Goal: Information Seeking & Learning: Learn about a topic

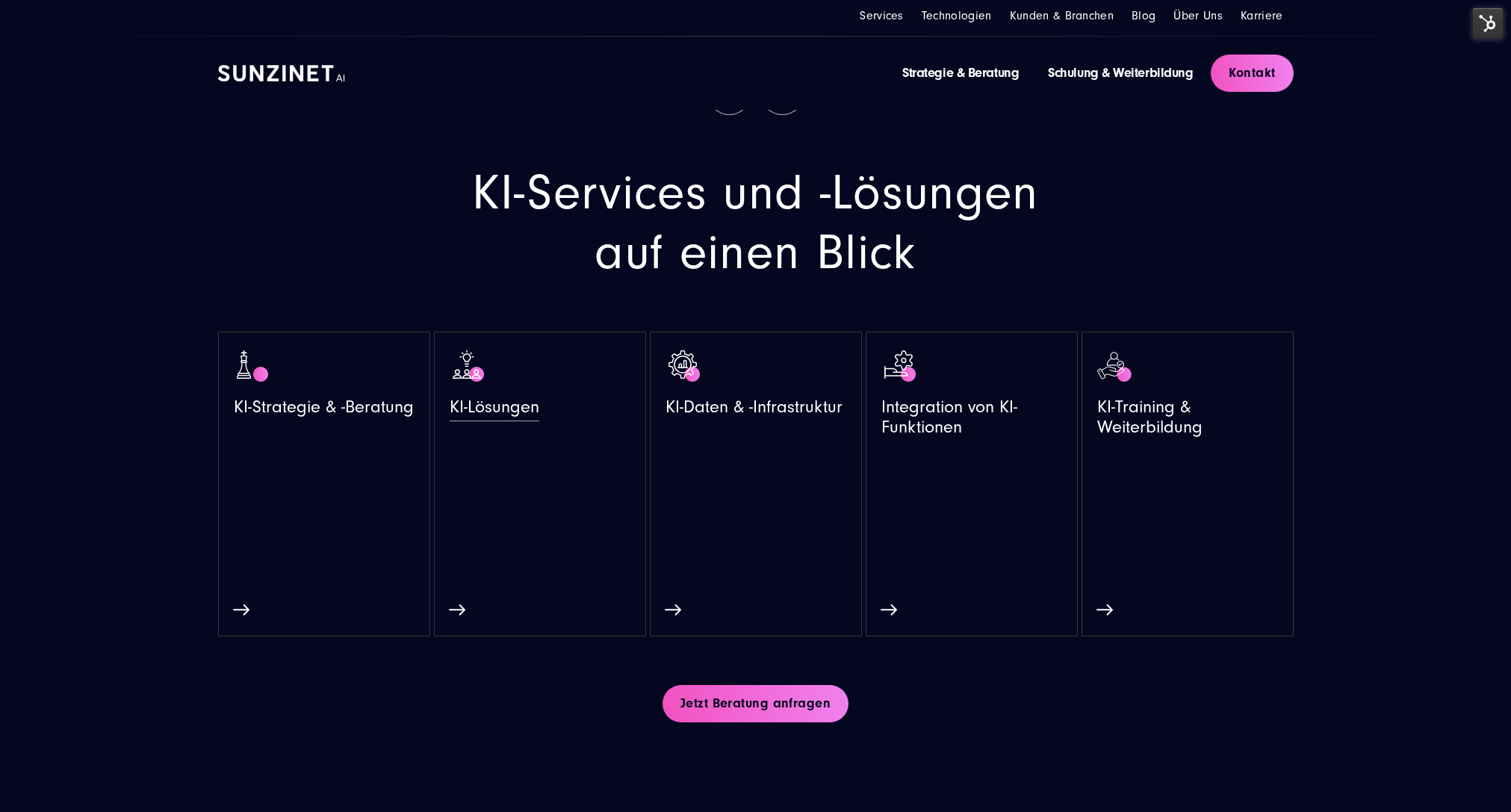
scroll to position [3062, 0]
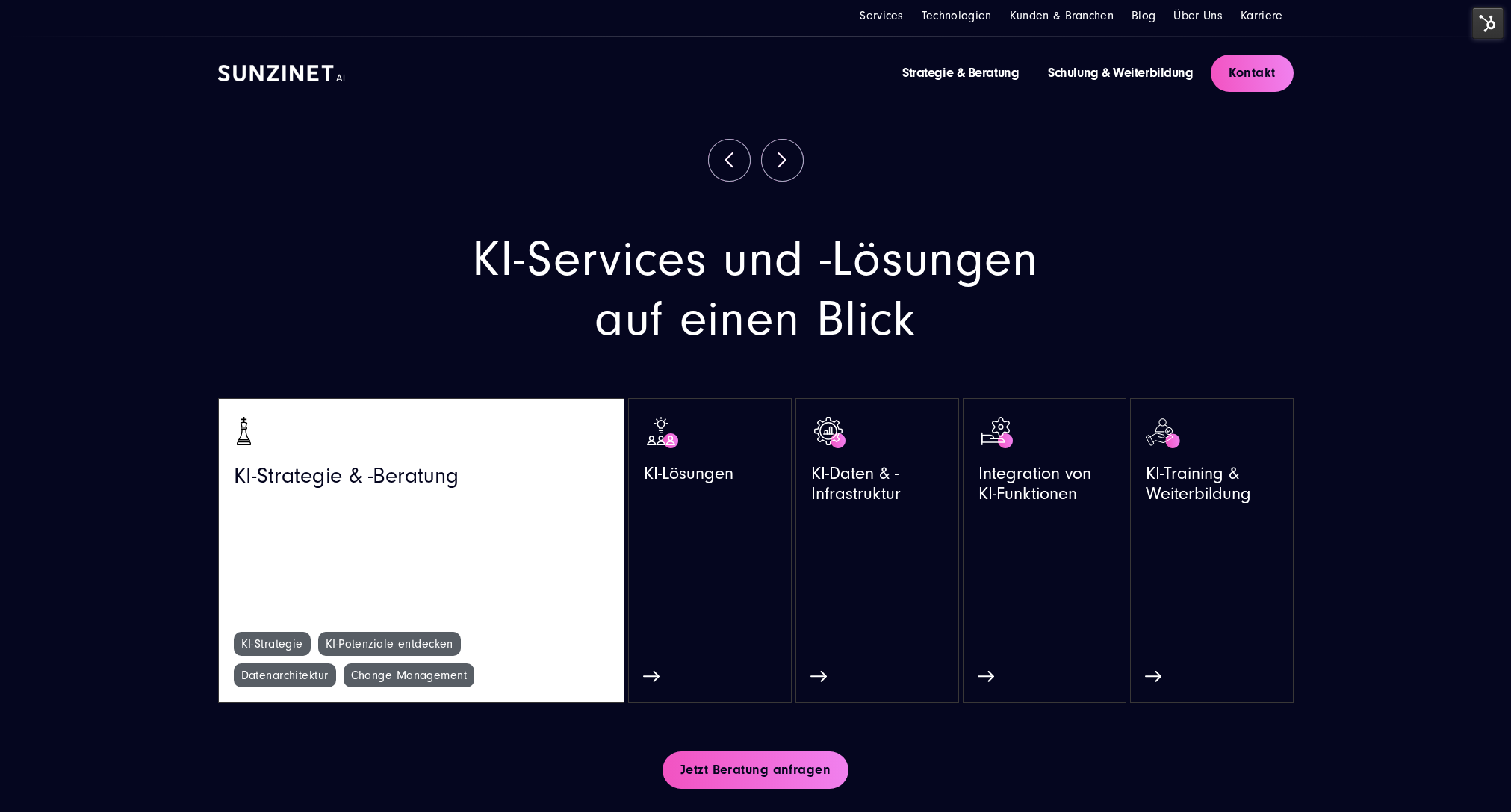
drag, startPoint x: 278, startPoint y: 674, endPoint x: 112, endPoint y: 643, distance: 168.9
click at [110, 641] on section "KI-Services und -Lösungen auf einen Blick KI-Strategie & -Beratung KI-Strategie" at bounding box center [755, 466] width 1511 height 570
click at [331, 598] on link "KI-Strategie & -Beratung" at bounding box center [421, 522] width 375 height 218
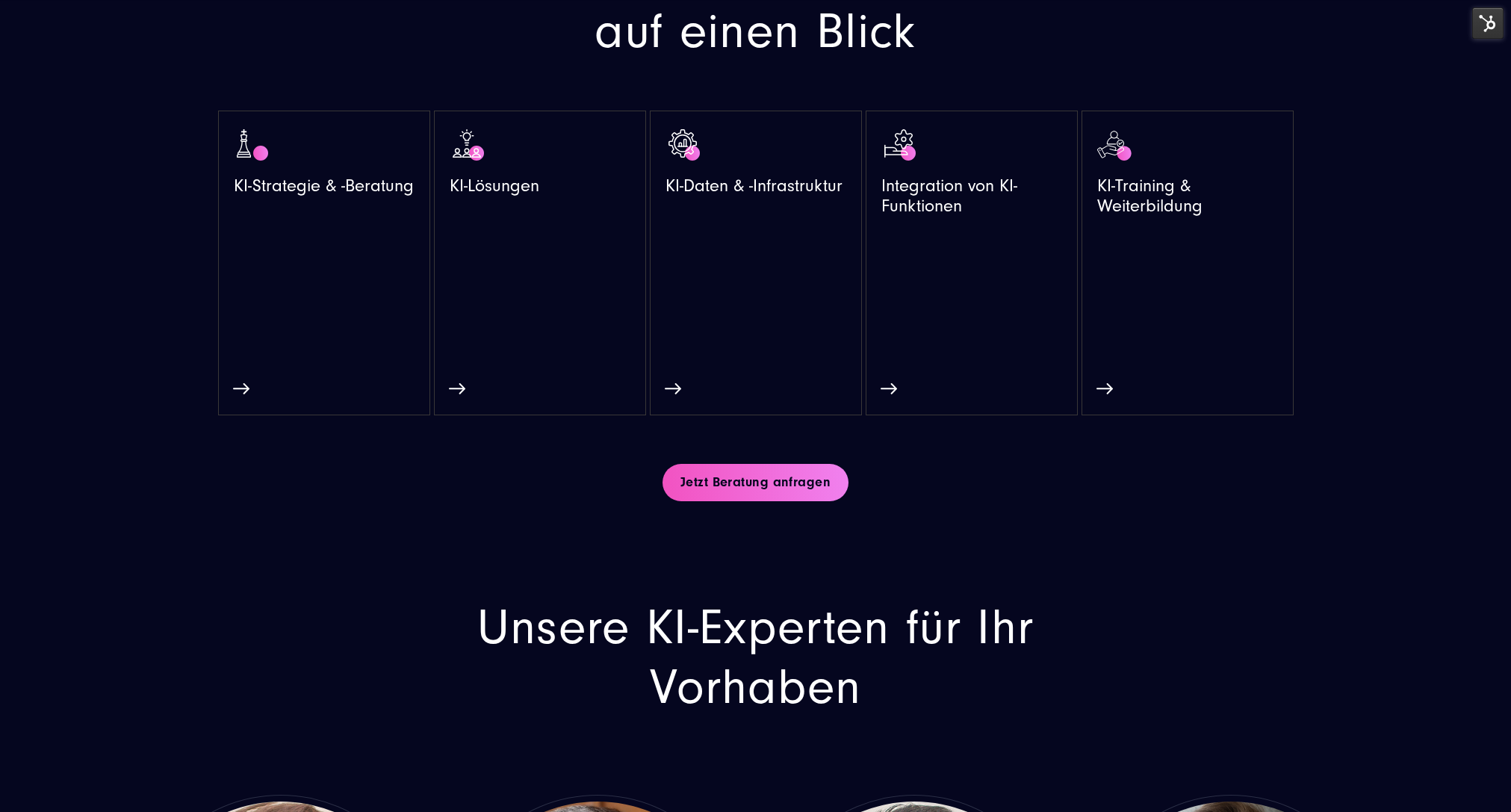
scroll to position [3435, 0]
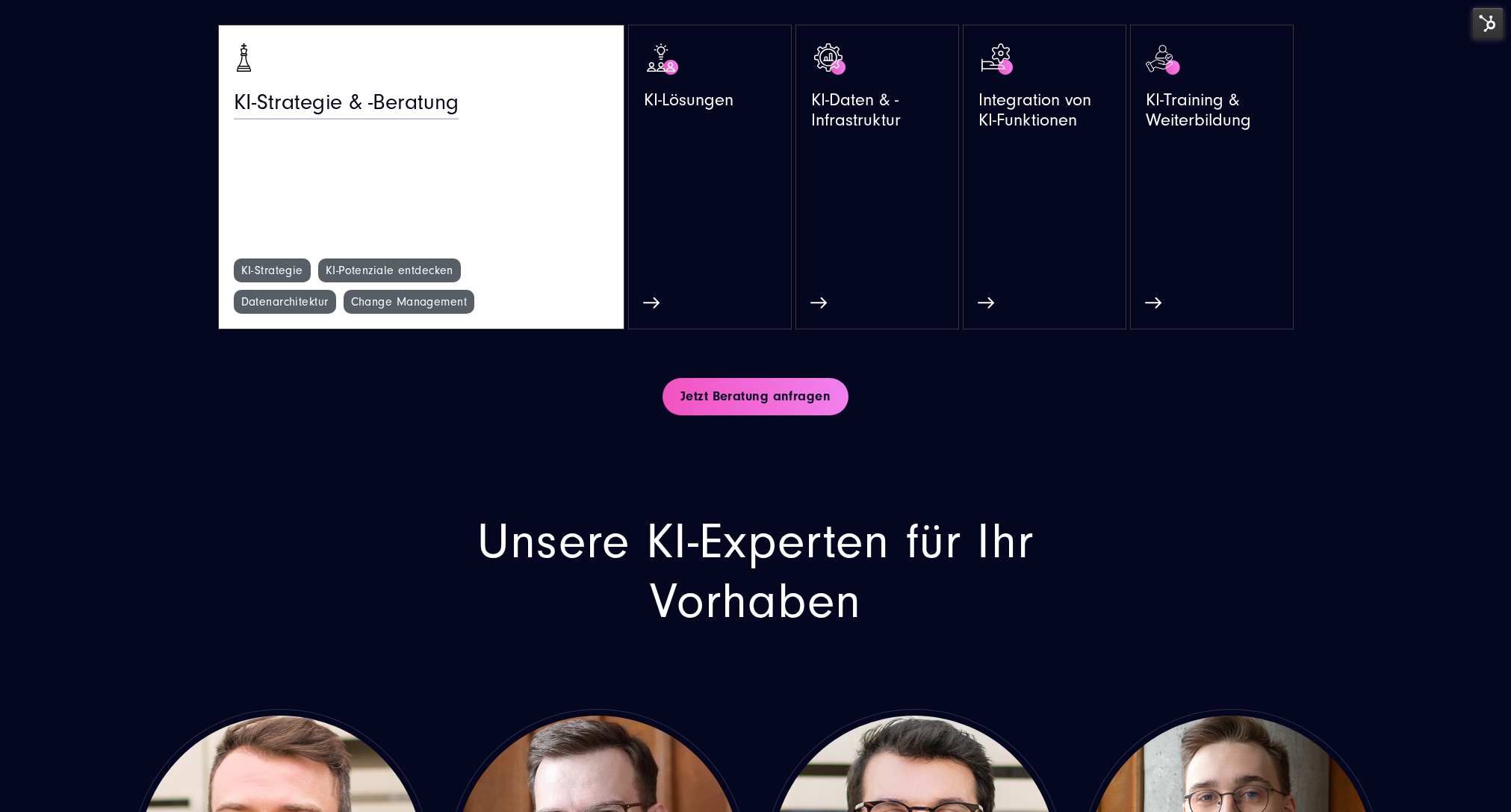
click at [406, 210] on link "KI-Strategie & -Beratung" at bounding box center [421, 149] width 375 height 218
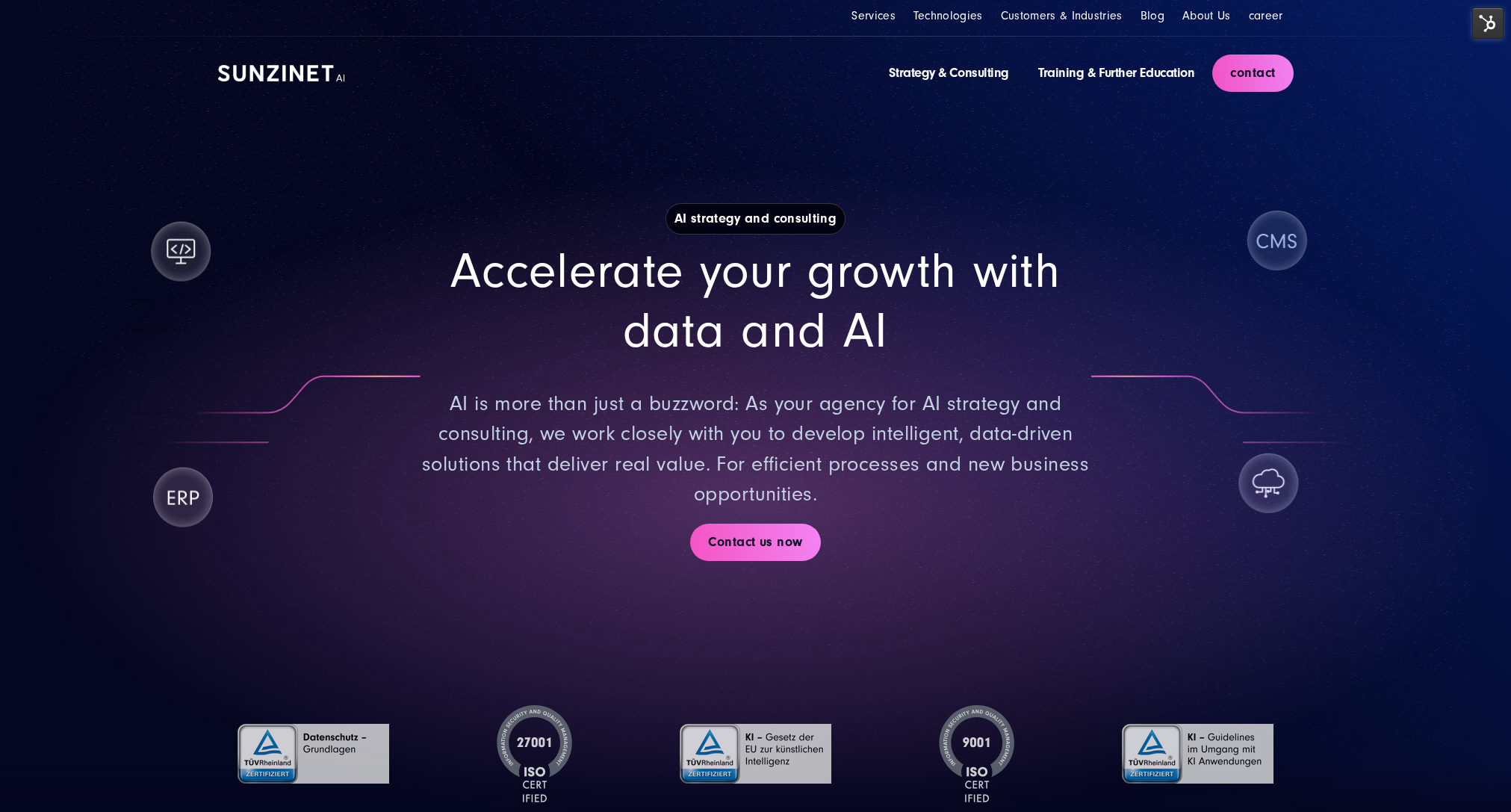
click at [703, 333] on font "Accelerate your growth with data and AI" at bounding box center [755, 301] width 610 height 116
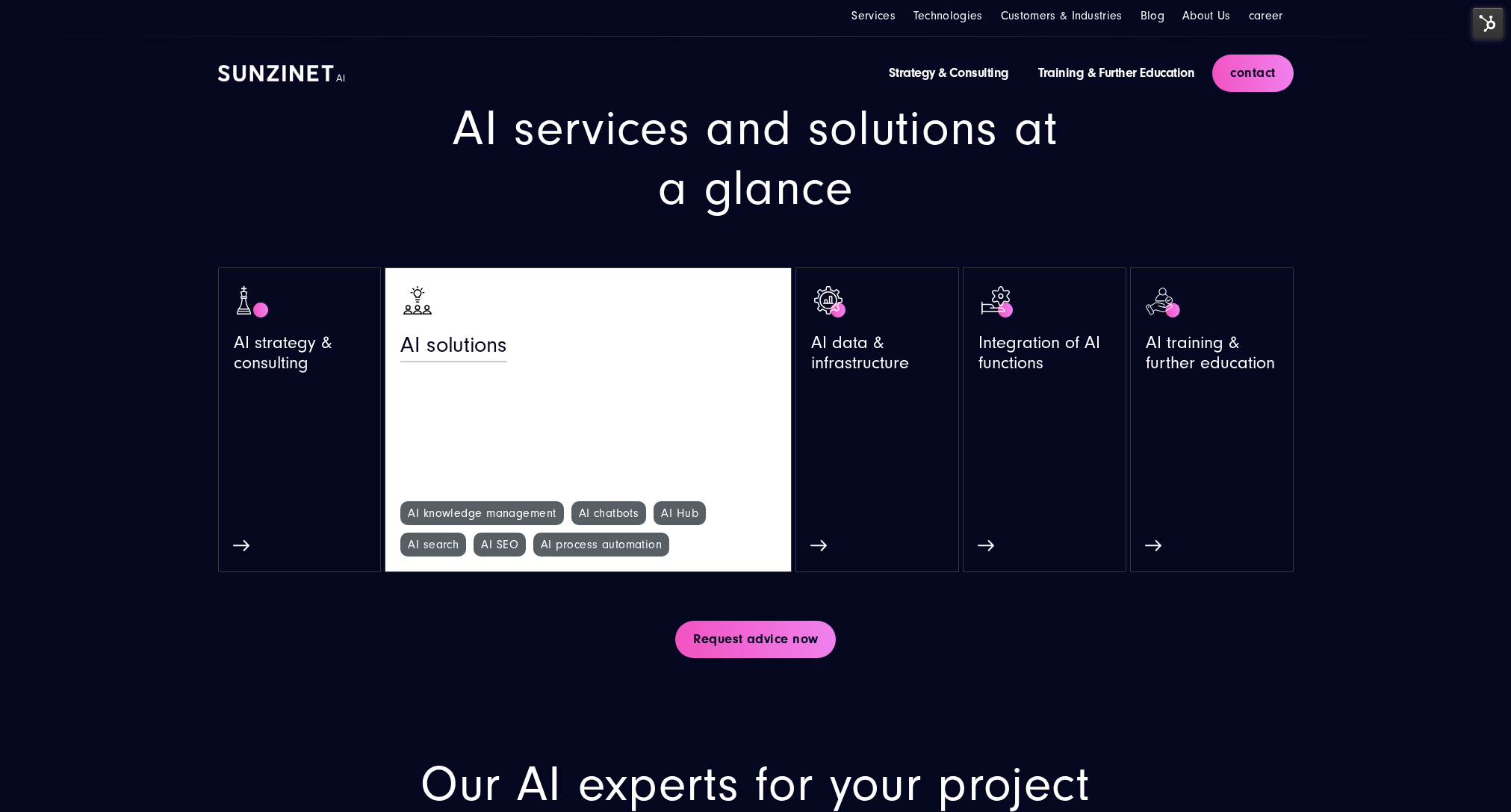
scroll to position [3137, 0]
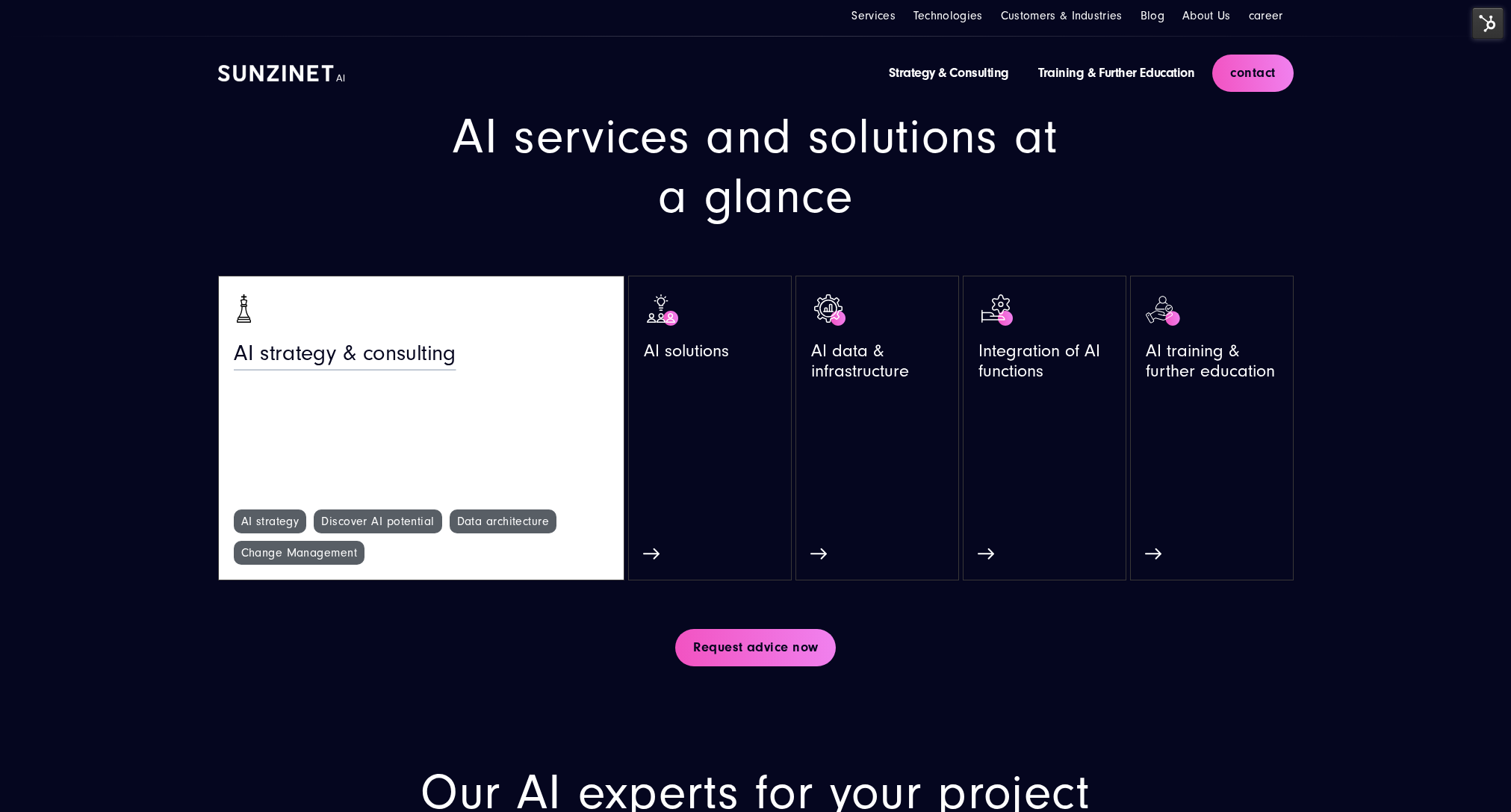
click at [336, 456] on link "AI strategy & consulting" at bounding box center [421, 400] width 375 height 218
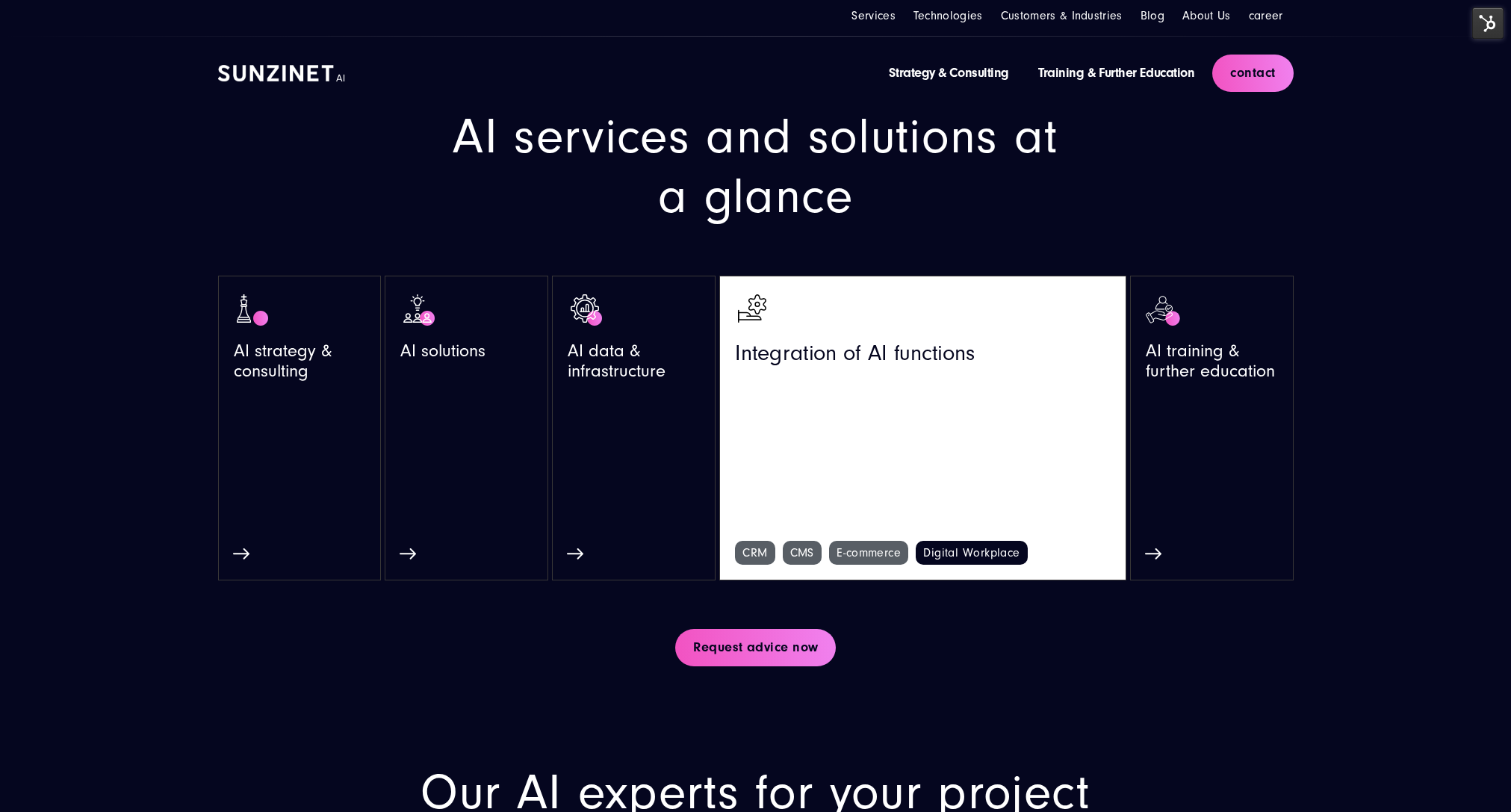
click at [971, 560] on font "Digital Workplace" at bounding box center [971, 552] width 97 height 14
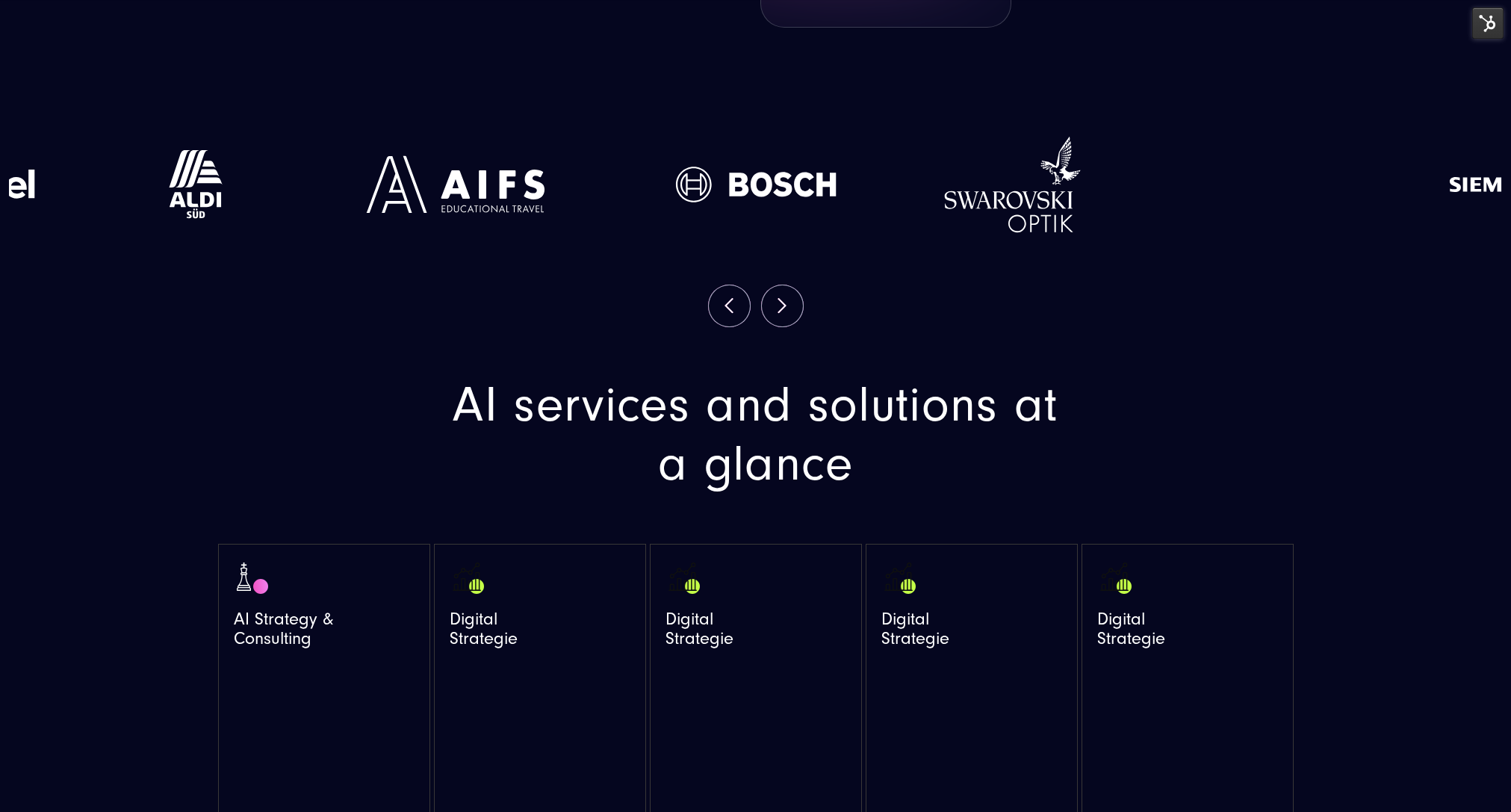
scroll to position [3958, 0]
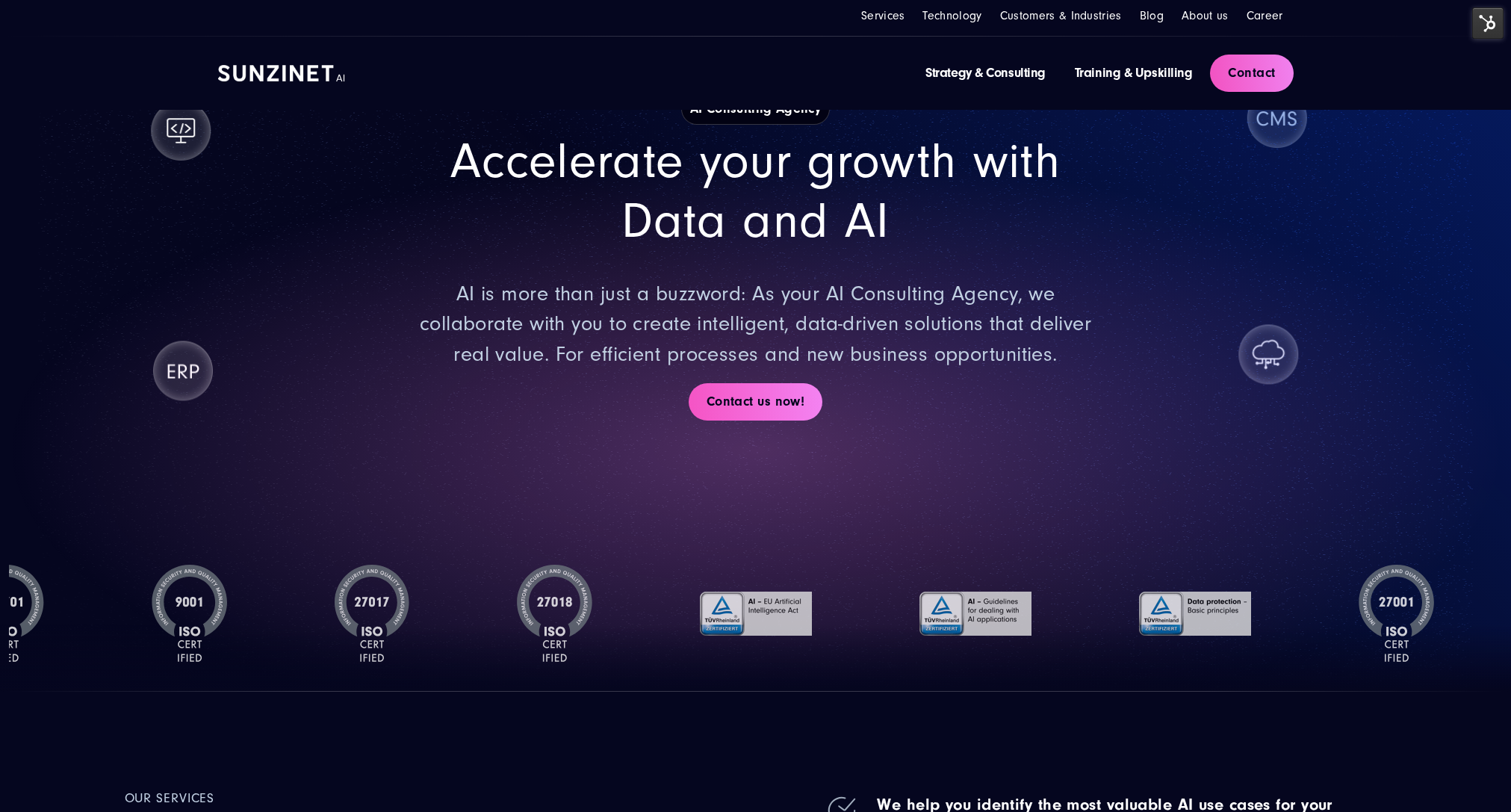
scroll to position [4068, 0]
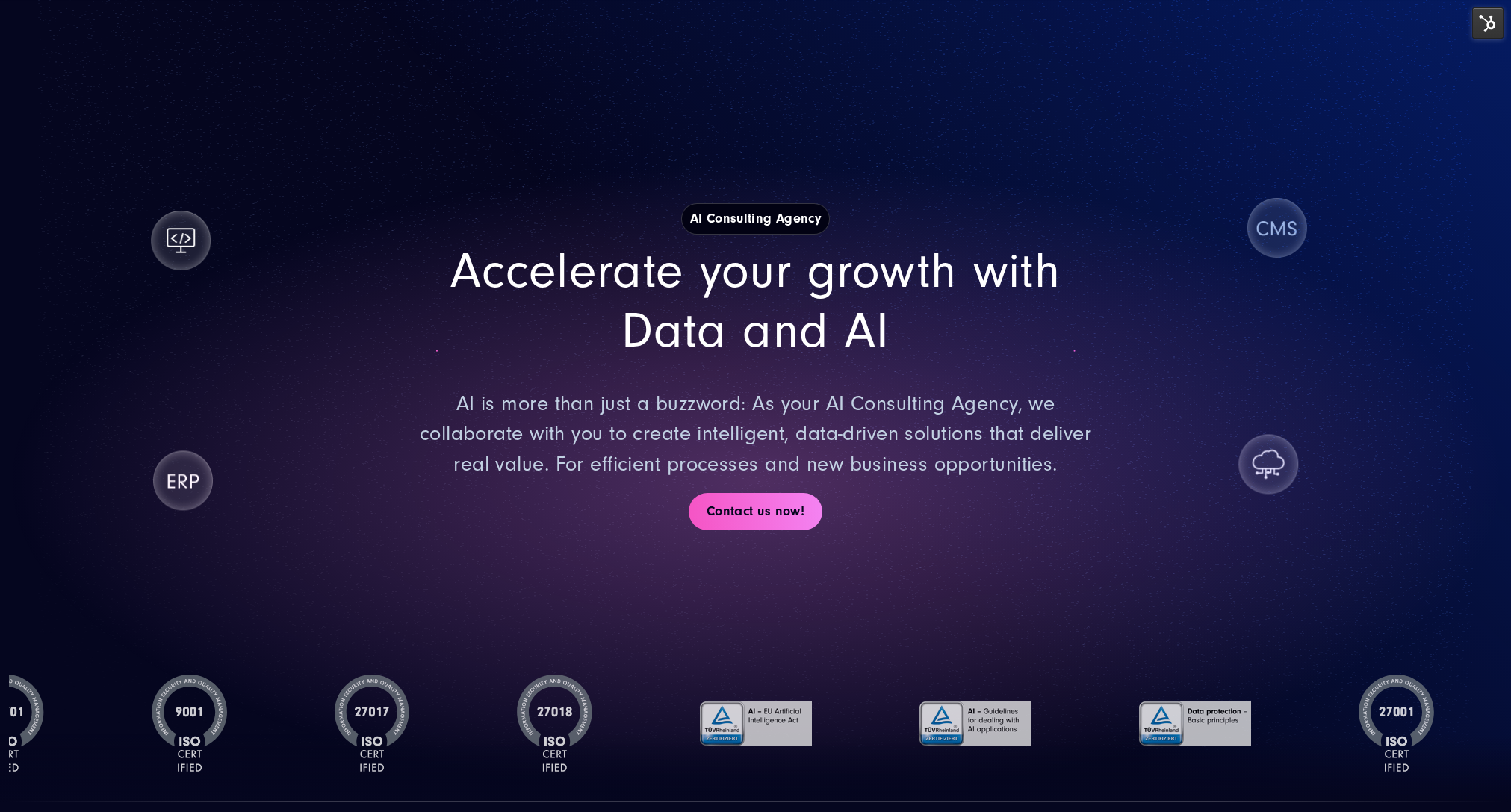
scroll to position [4178, 0]
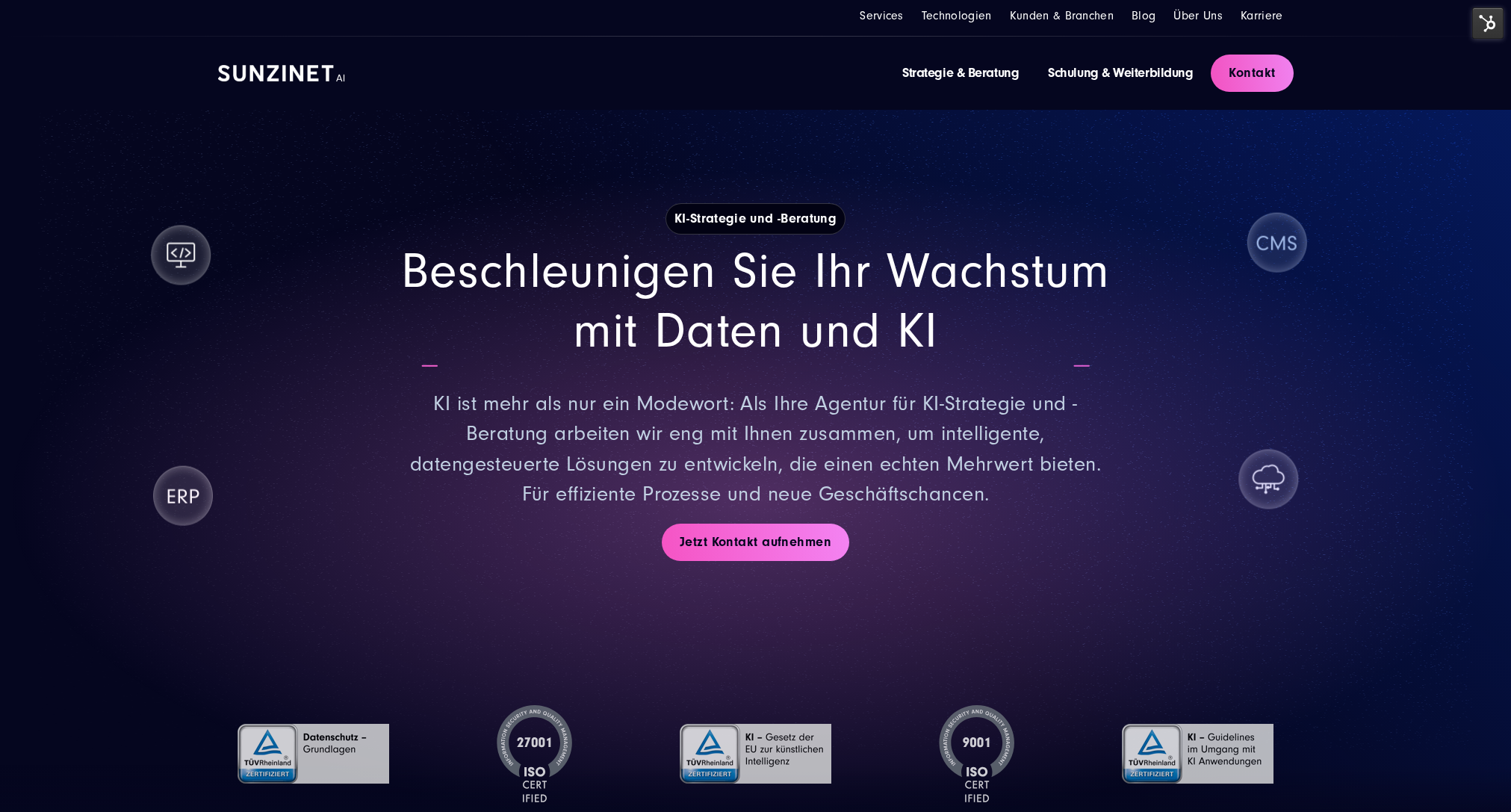
scroll to position [3089, 0]
